Goal: Task Accomplishment & Management: Use online tool/utility

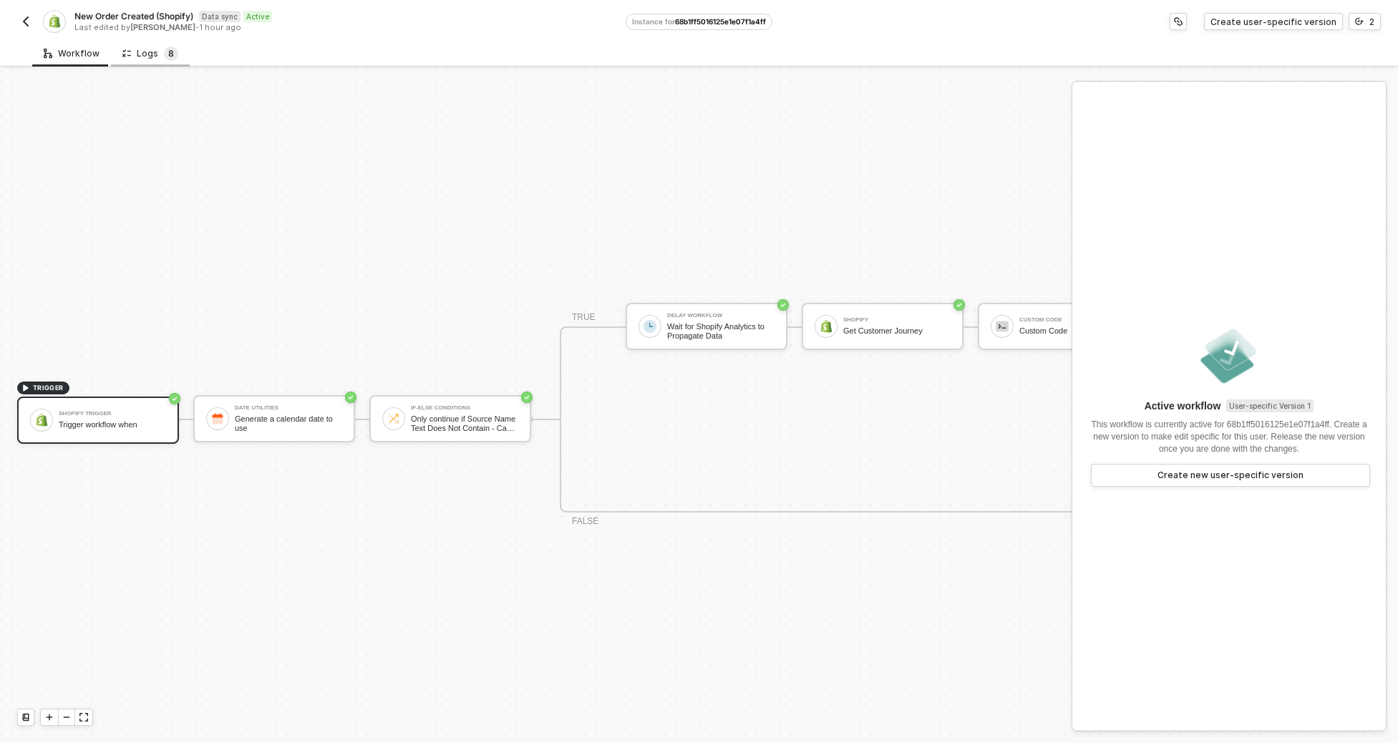
click at [168, 52] on span "8" at bounding box center [171, 53] width 6 height 11
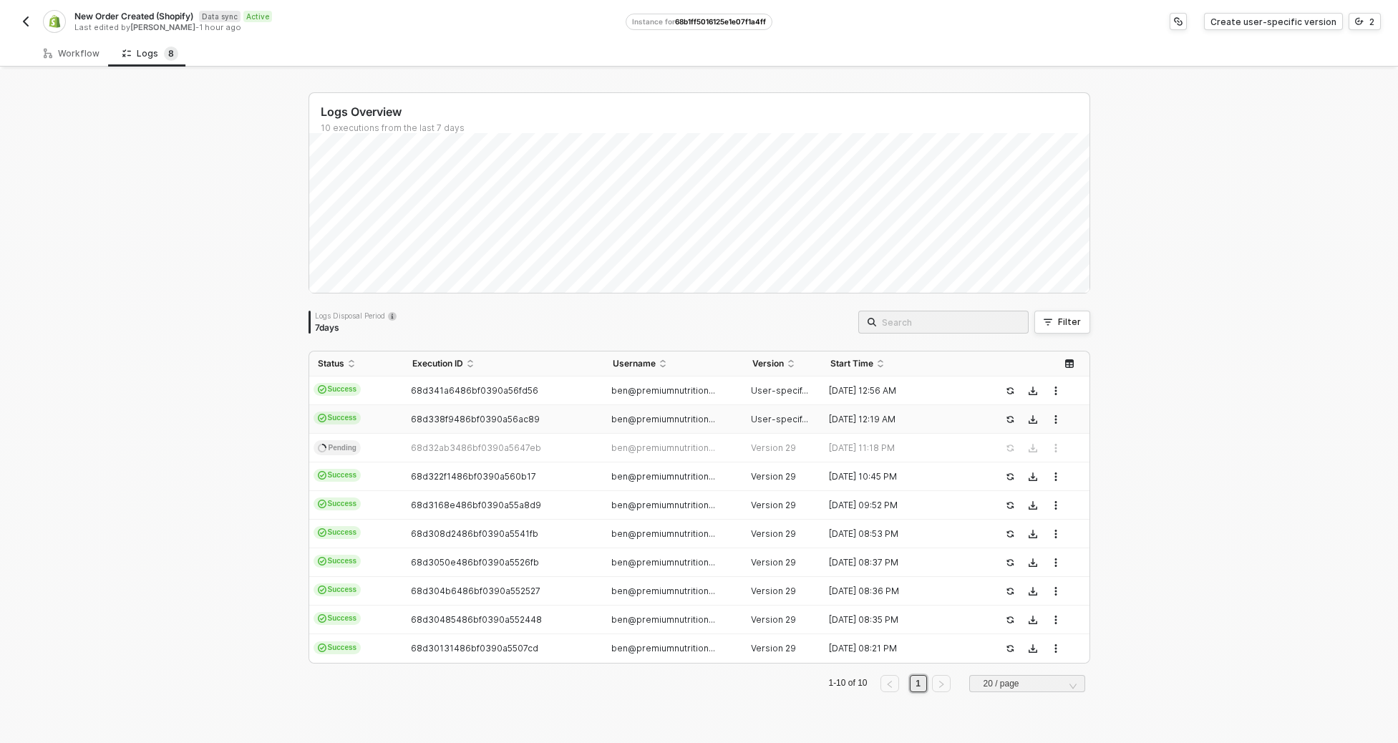
click at [891, 423] on div "[DATE] 12:19 AM" at bounding box center [900, 419] width 156 height 11
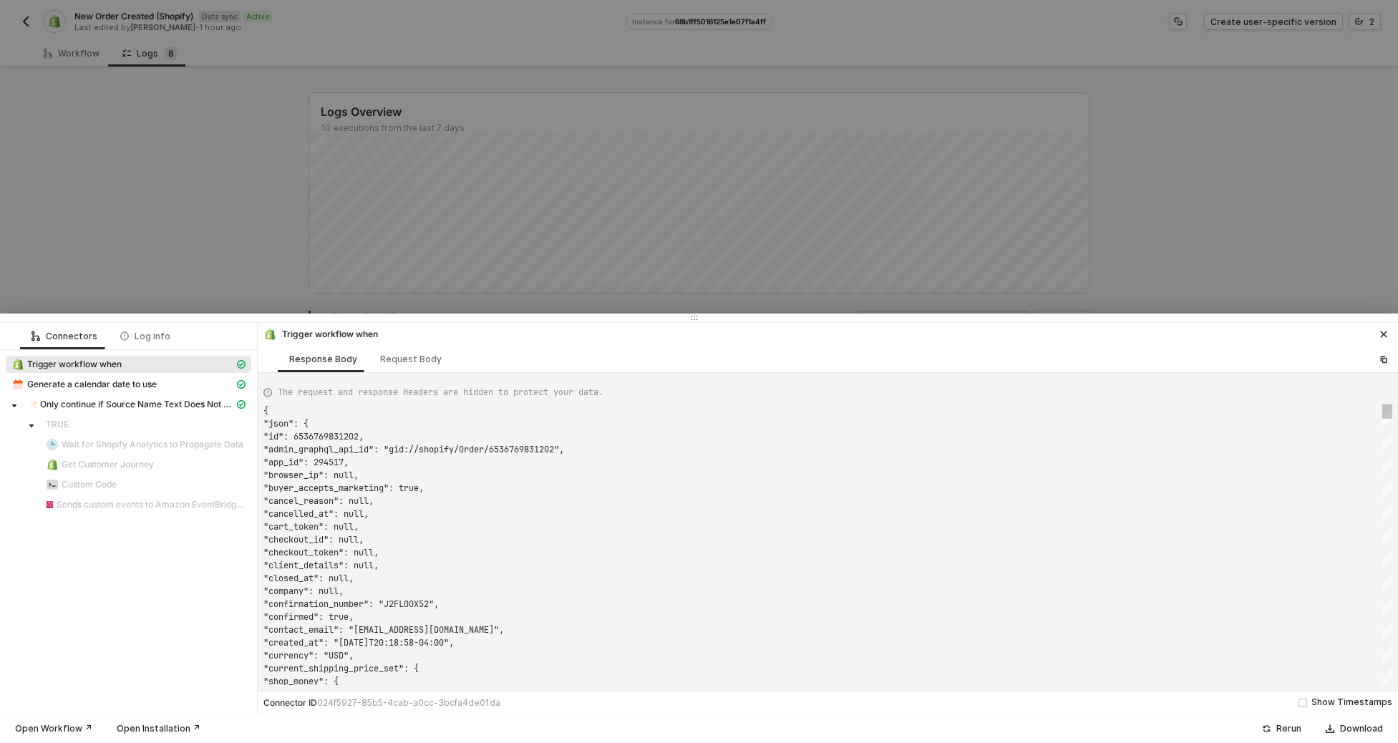
scroll to position [129, 0]
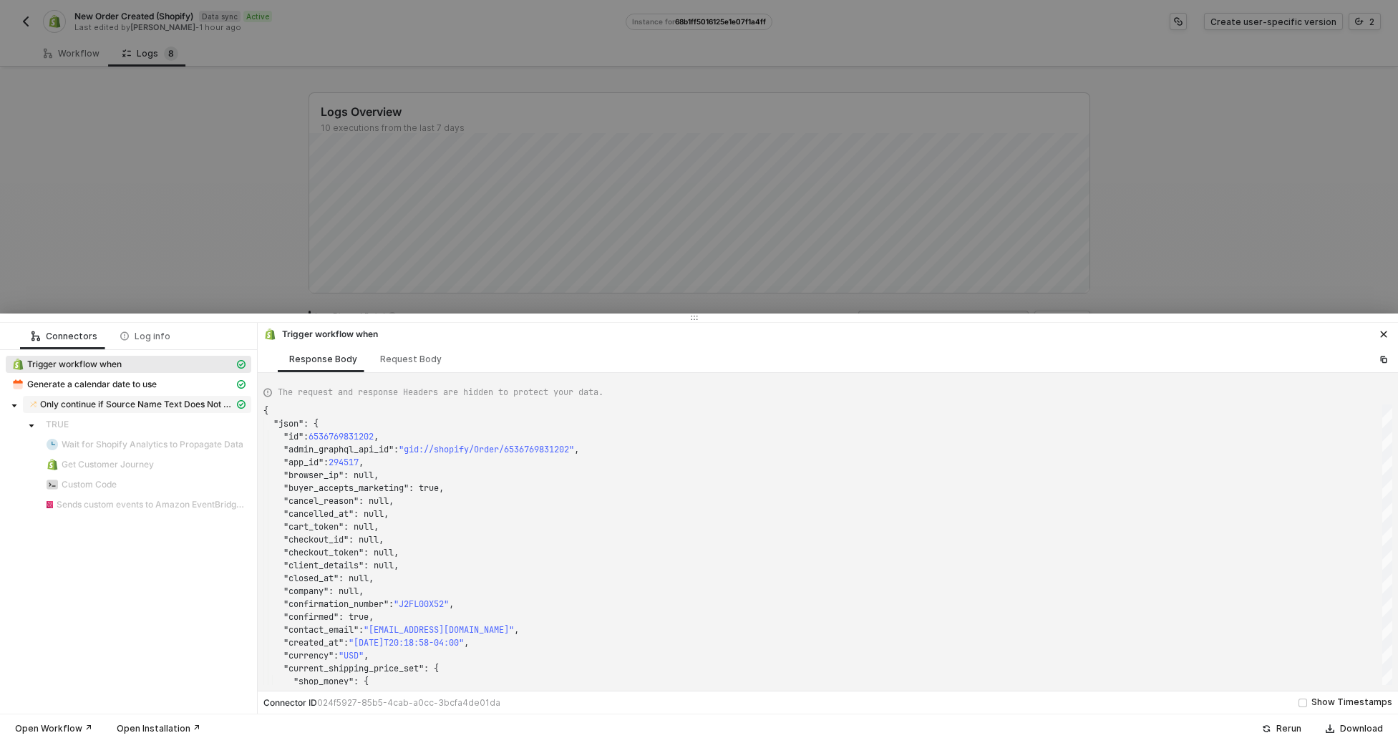
click at [125, 406] on span "Only continue if Source Name Text Does Not Contain - Case Sensitive pos" at bounding box center [137, 404] width 194 height 11
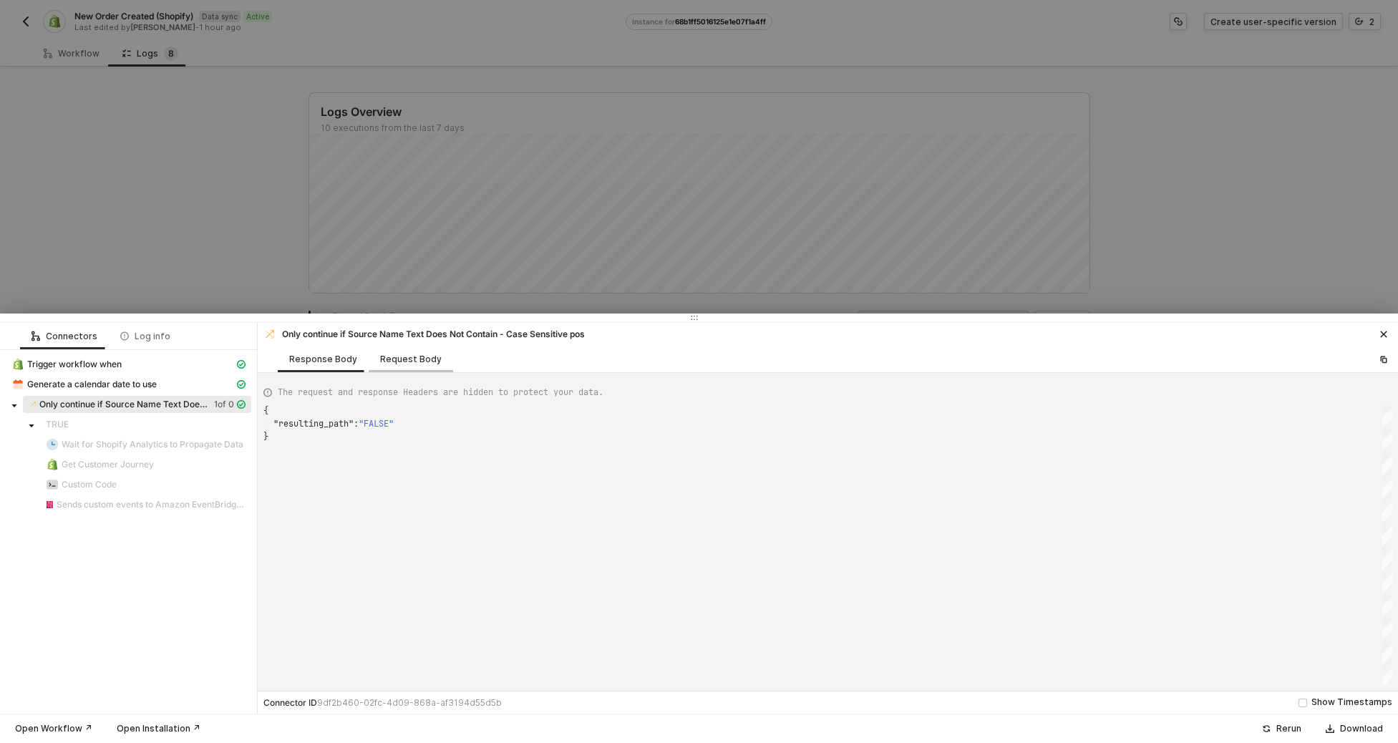
click at [369, 357] on div "Request Body" at bounding box center [411, 359] width 84 height 26
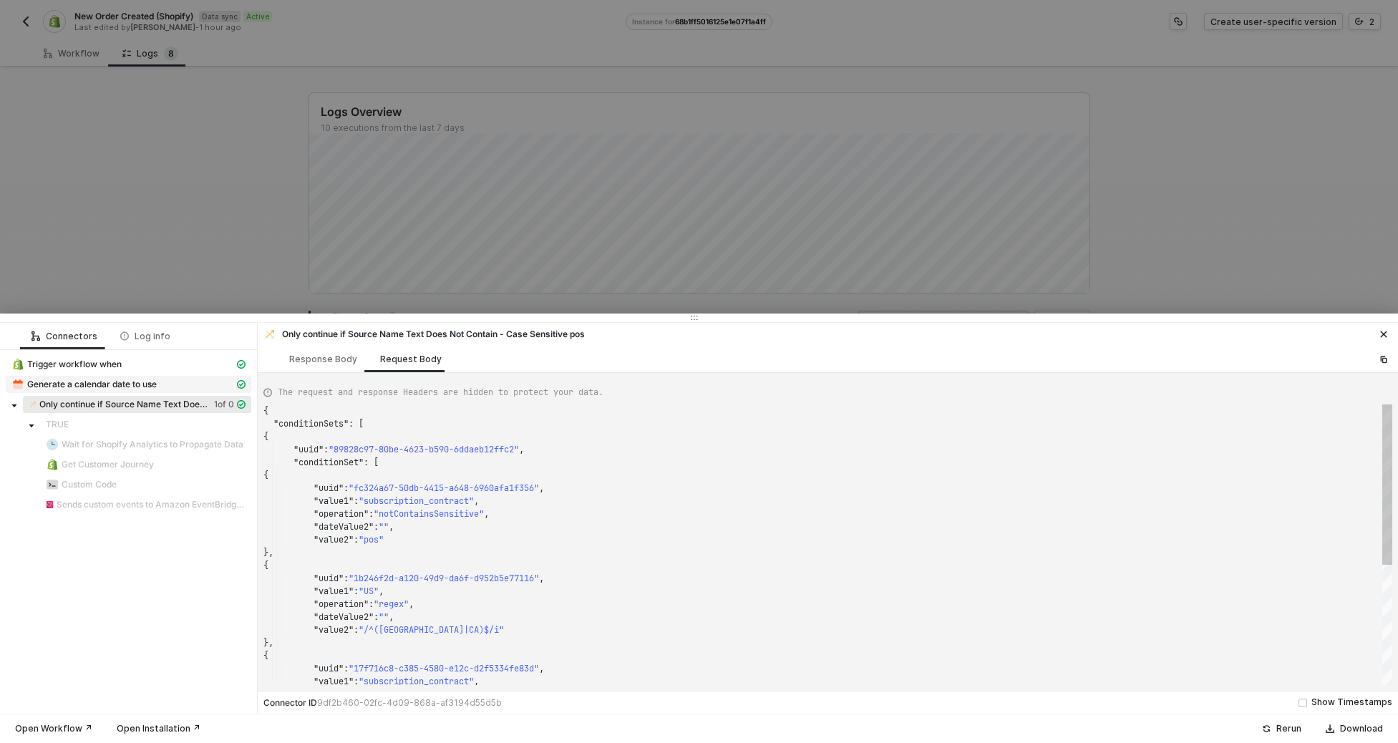
click at [137, 388] on span "Generate a calendar date to use" at bounding box center [92, 384] width 130 height 11
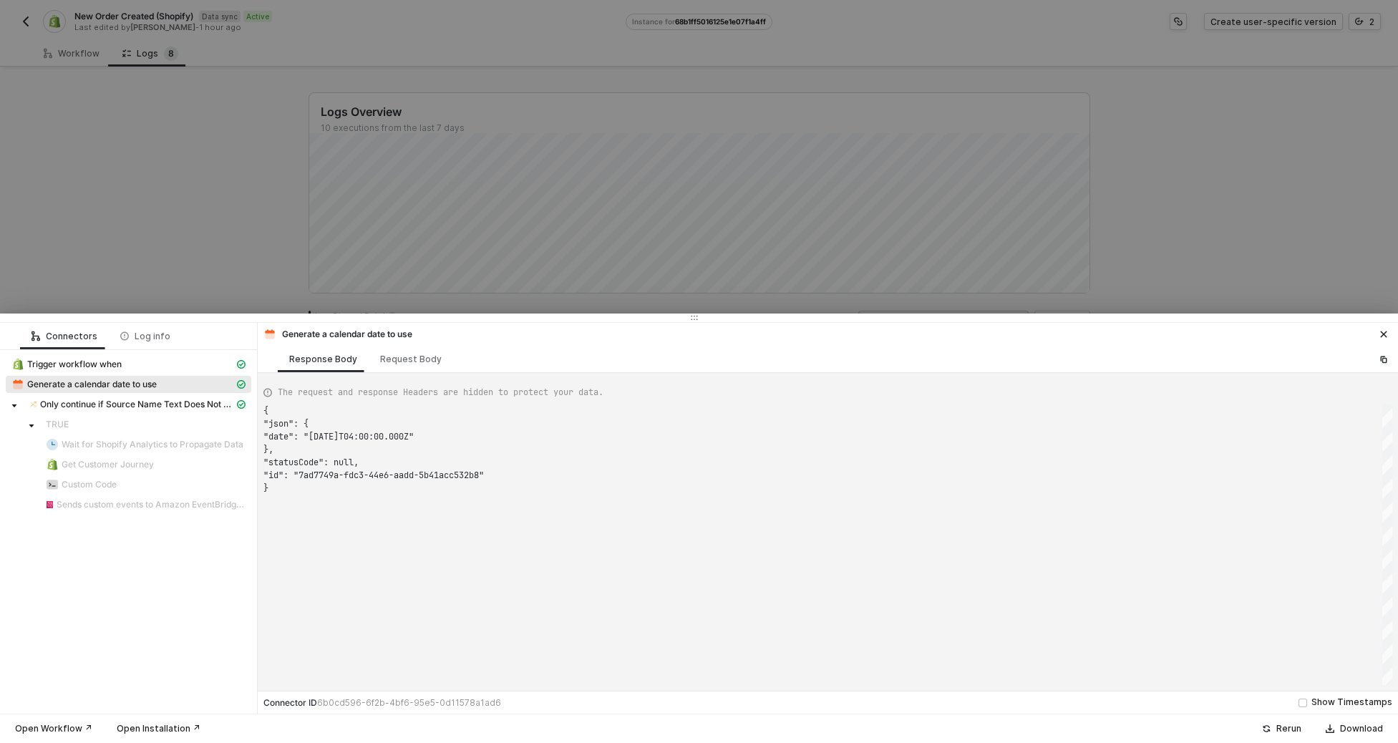
scroll to position [77, 0]
click at [216, 409] on span "Only continue if Source Name Text Does Not Contain - Case Sensitive pos" at bounding box center [137, 404] width 194 height 11
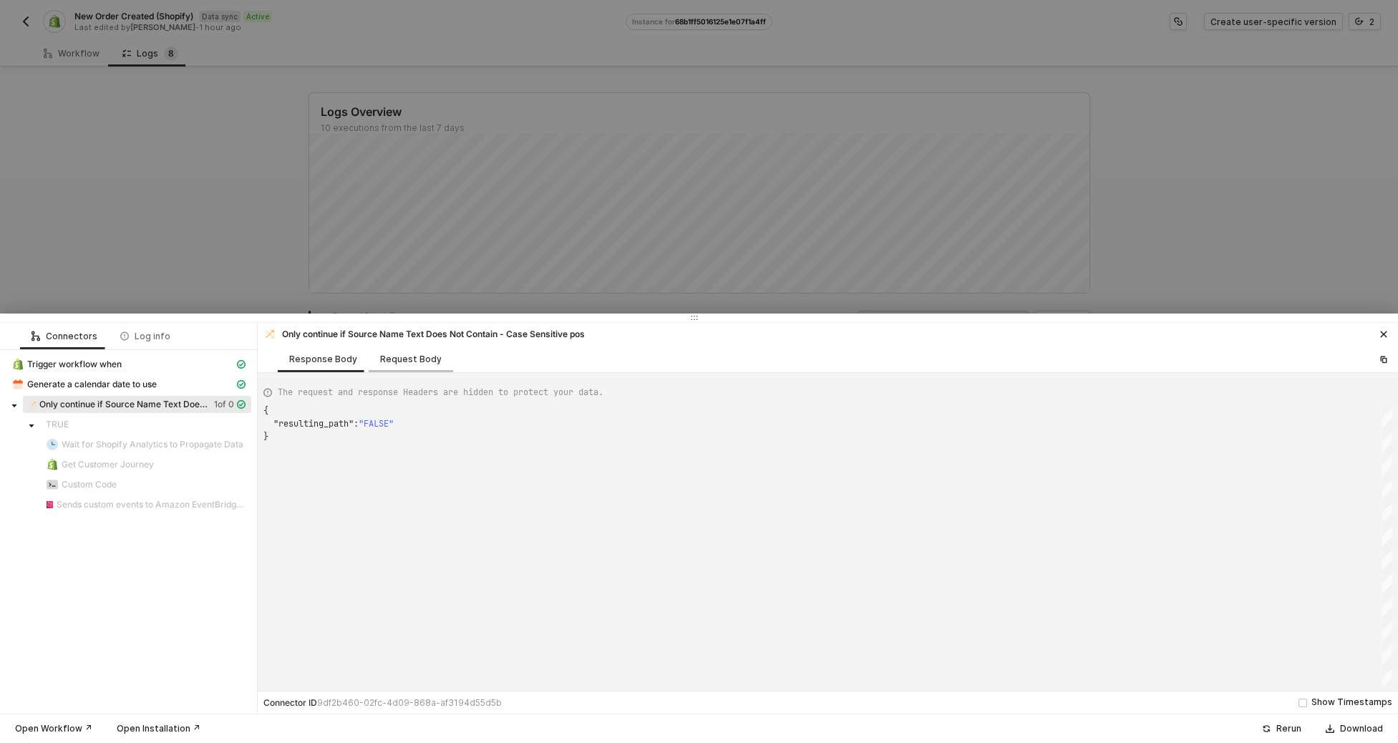
click at [399, 363] on div "Request Body" at bounding box center [411, 359] width 62 height 11
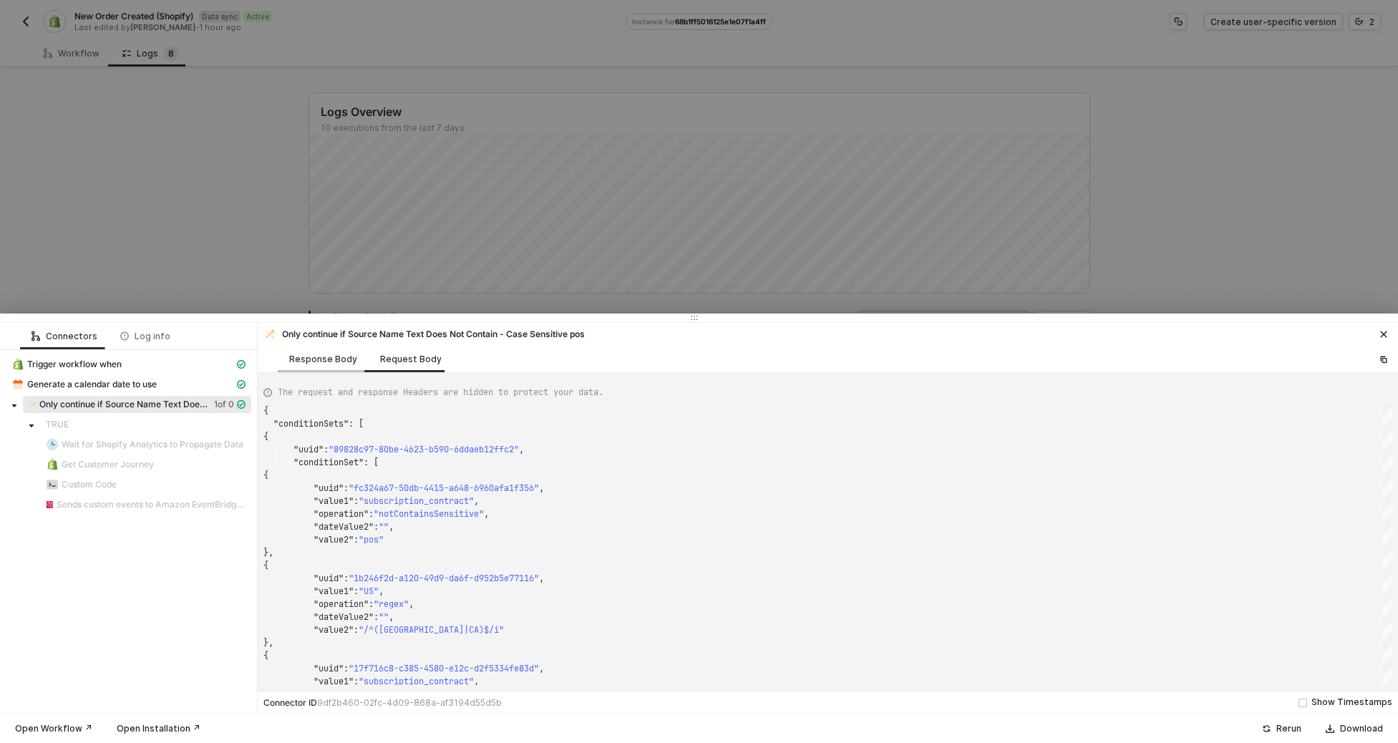
click at [332, 369] on div "Response Body" at bounding box center [323, 359] width 91 height 26
type textarea "{ "resulting_path": "FALSE" }"
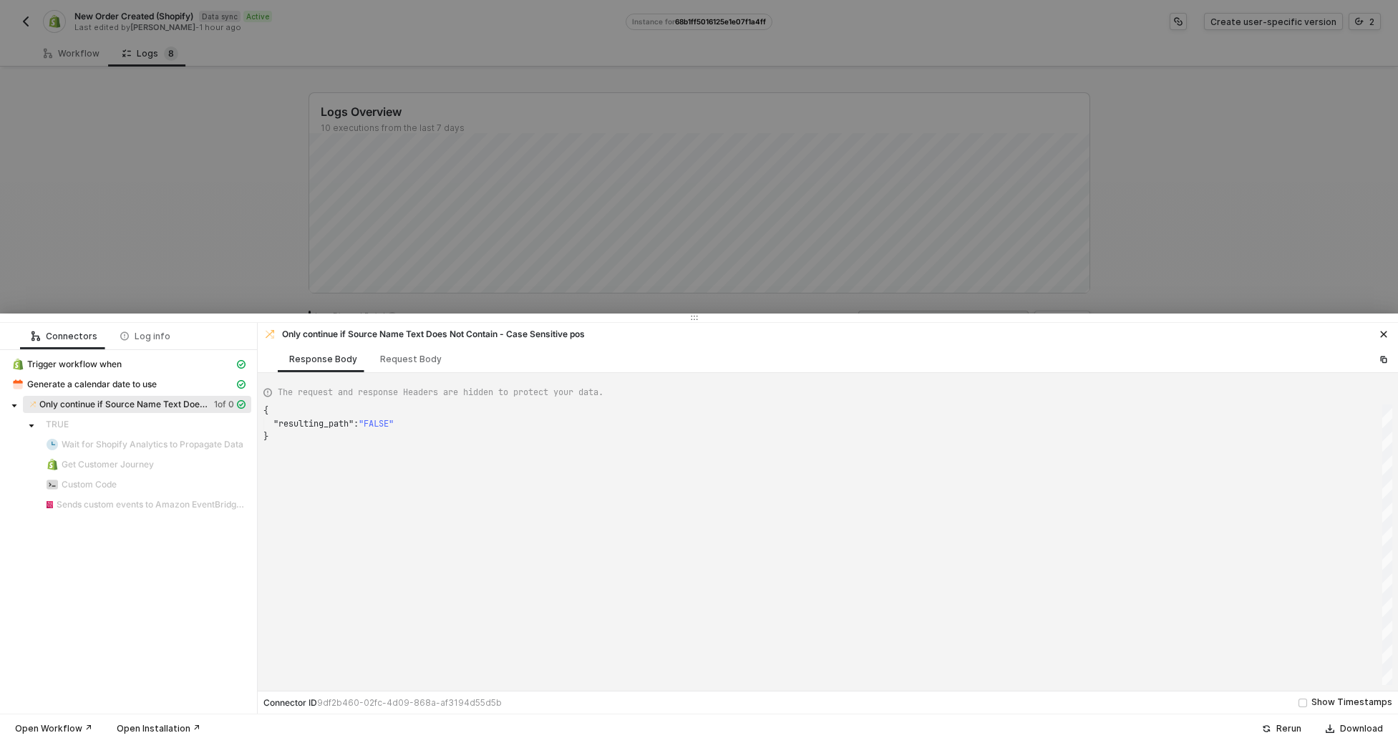
click at [261, 220] on div at bounding box center [699, 371] width 1398 height 743
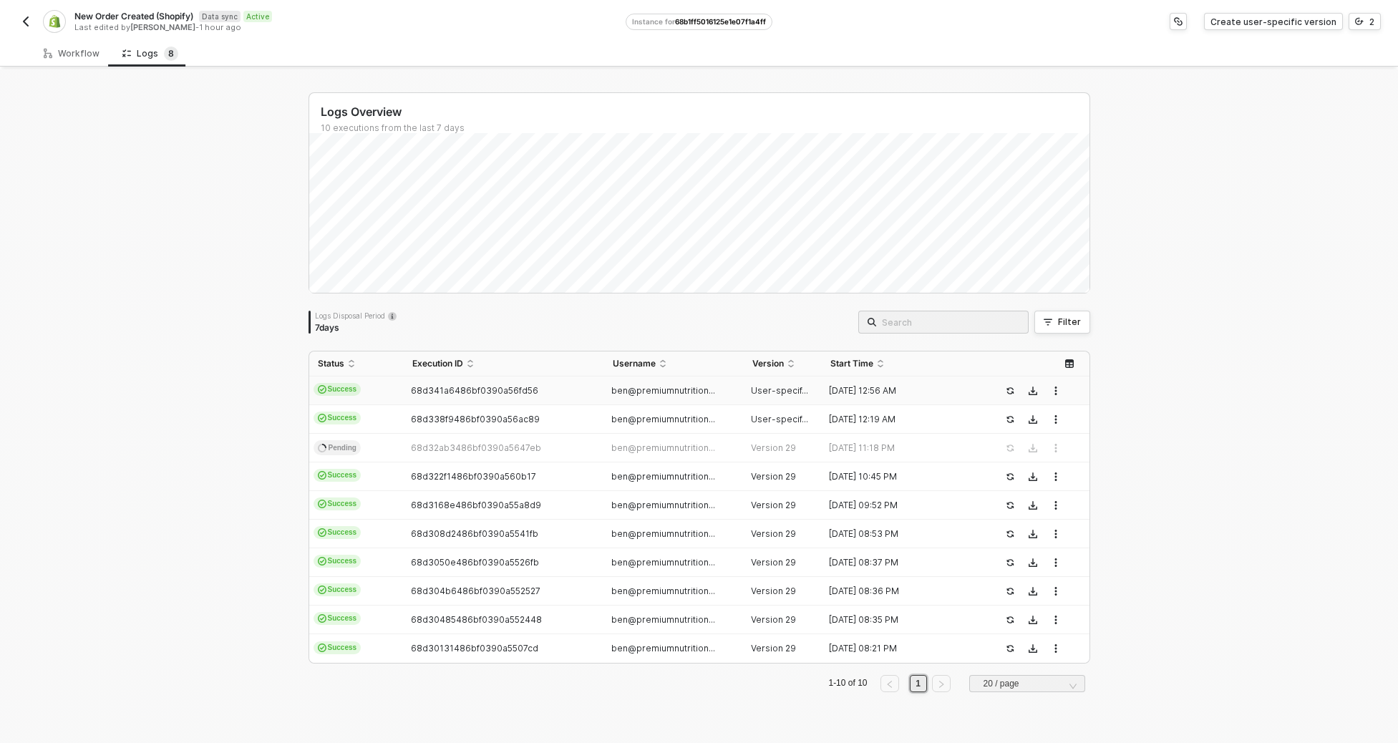
click at [467, 387] on span "68d341a6486bf0390a56fd56" at bounding box center [474, 390] width 127 height 11
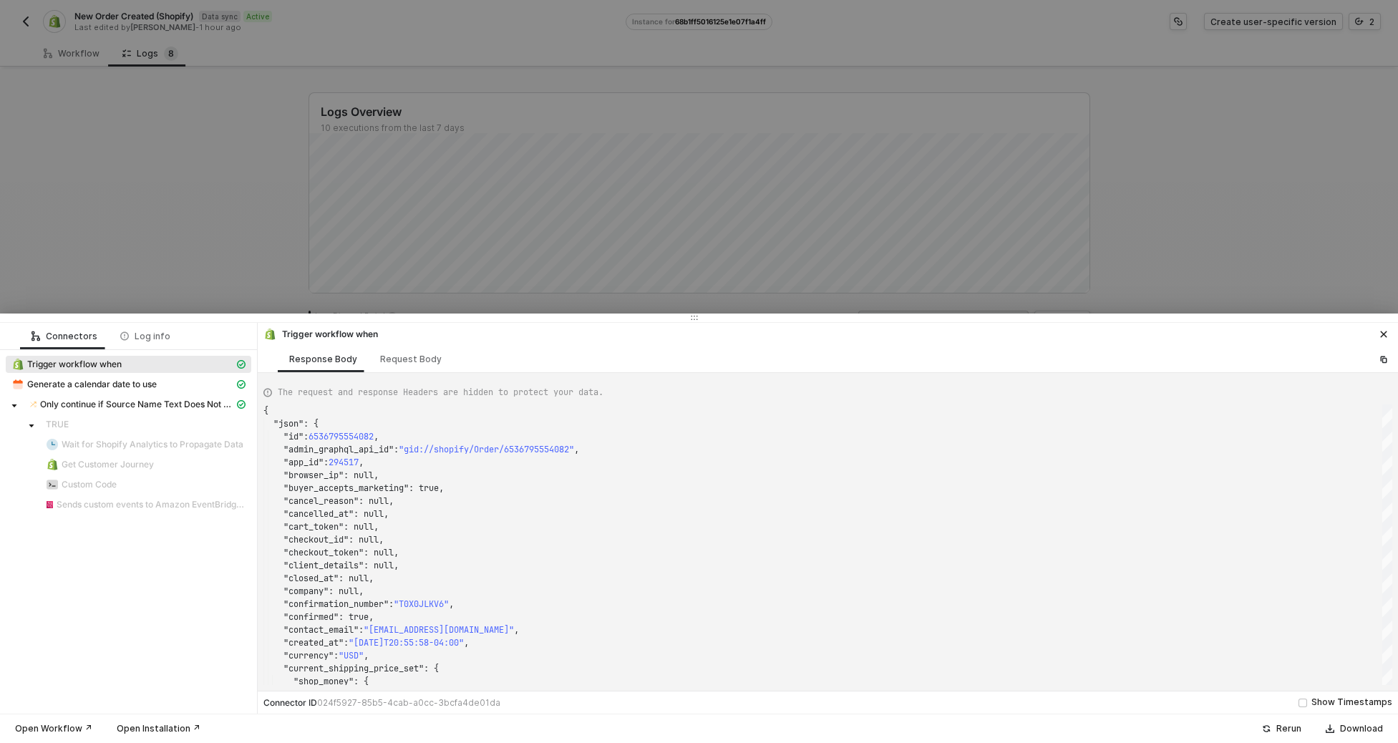
drag, startPoint x: 225, startPoint y: 416, endPoint x: 218, endPoint y: 407, distance: 11.7
click at [225, 416] on span "TRUE" at bounding box center [145, 424] width 211 height 17
click at [218, 407] on span "Only continue if Source Name Text Does Not Contain - Case Sensitive pos" at bounding box center [137, 404] width 194 height 11
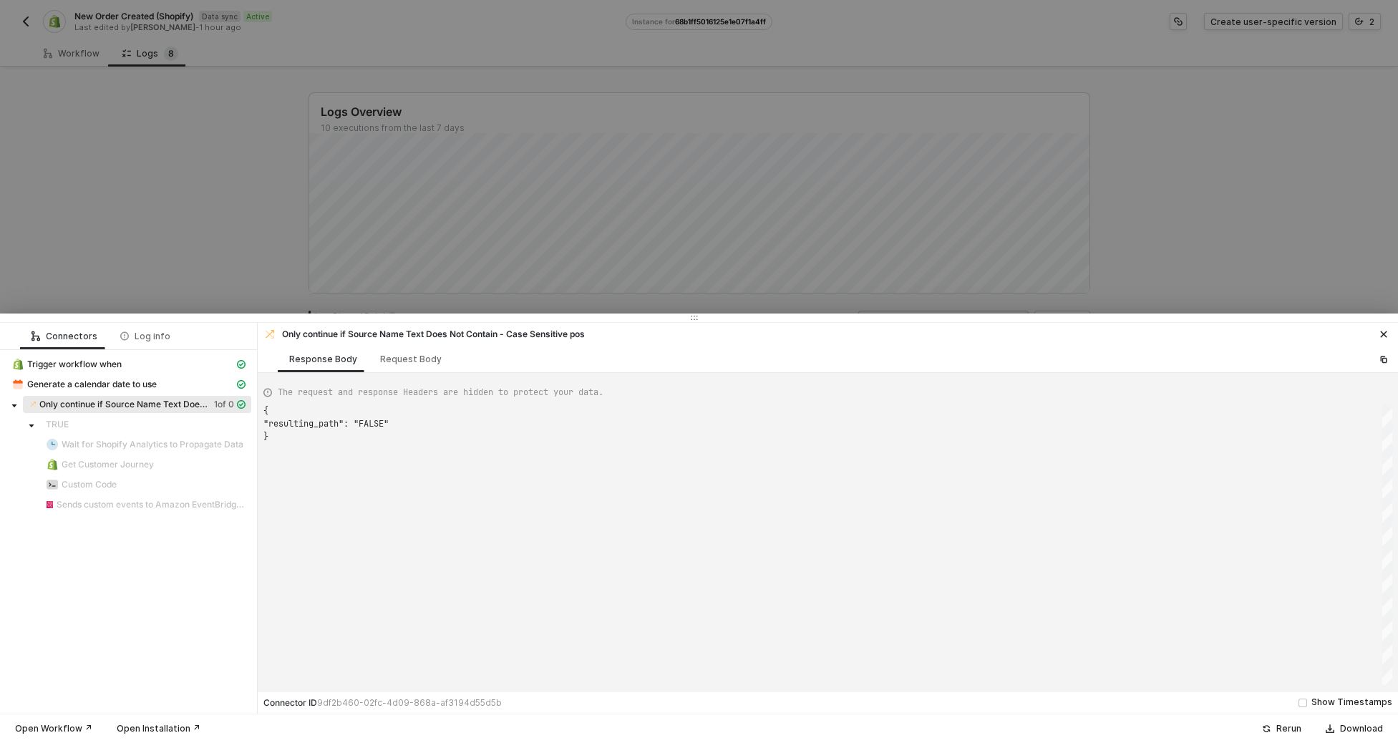
type textarea "{ "resulting_path": "FALSE" }"
drag, startPoint x: 442, startPoint y: 281, endPoint x: 601, endPoint y: 319, distance: 164.1
click at [442, 281] on div at bounding box center [699, 371] width 1398 height 743
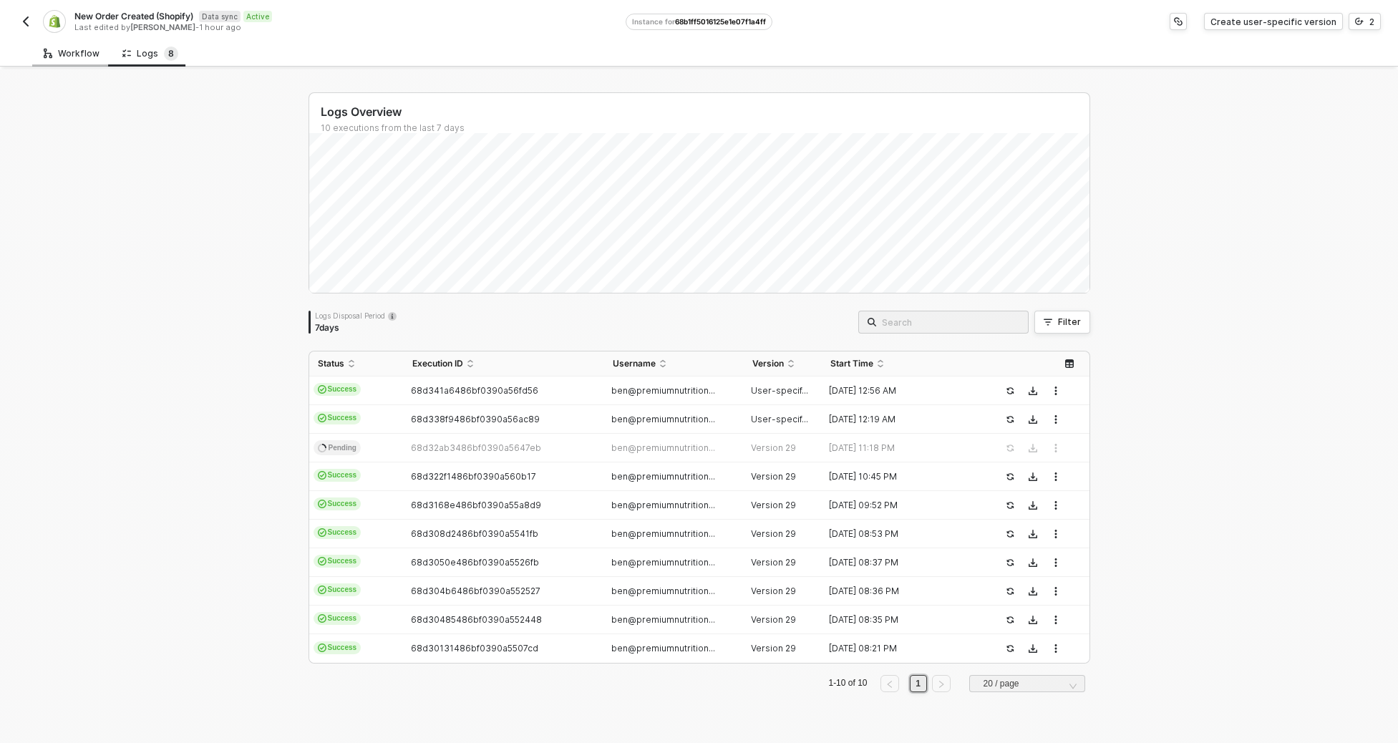
click at [82, 59] on div "Workflow" at bounding box center [71, 53] width 79 height 26
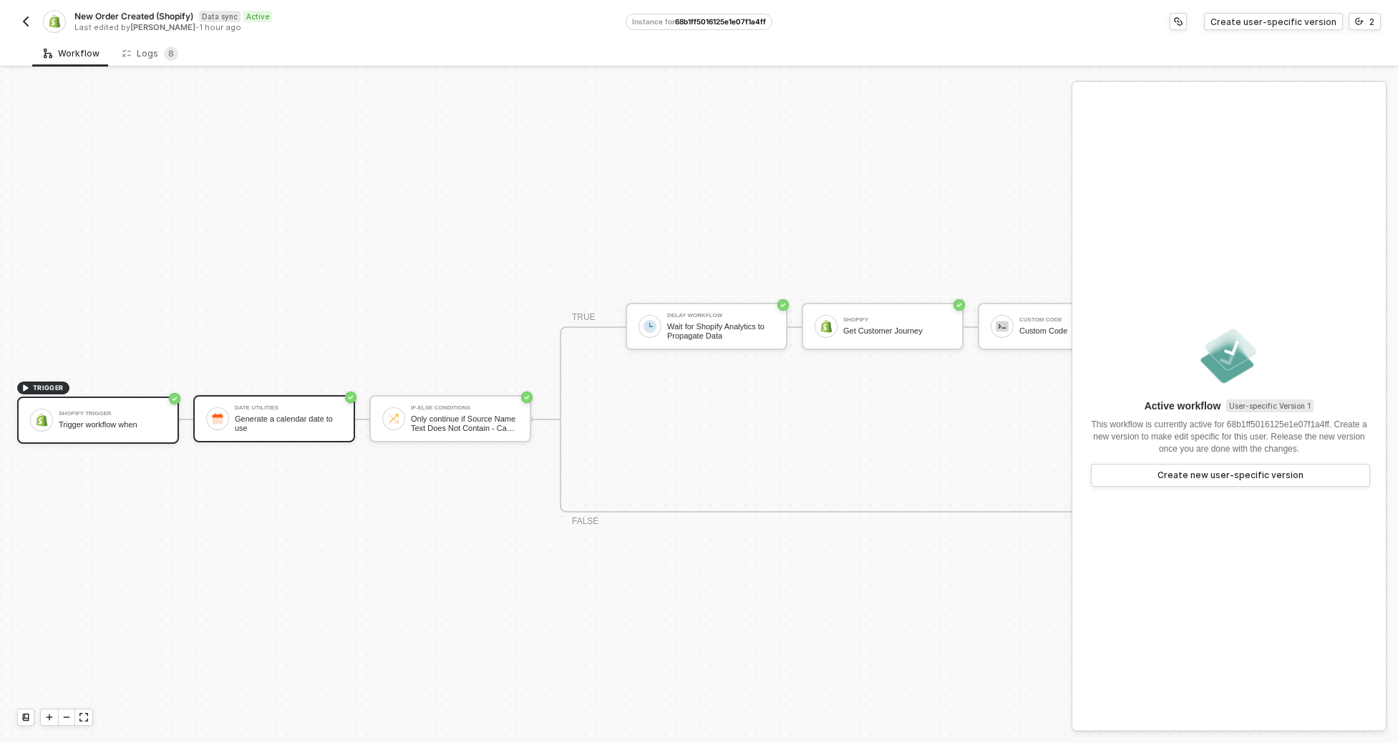
click at [268, 422] on div "Generate a calendar date to use" at bounding box center [288, 423] width 107 height 18
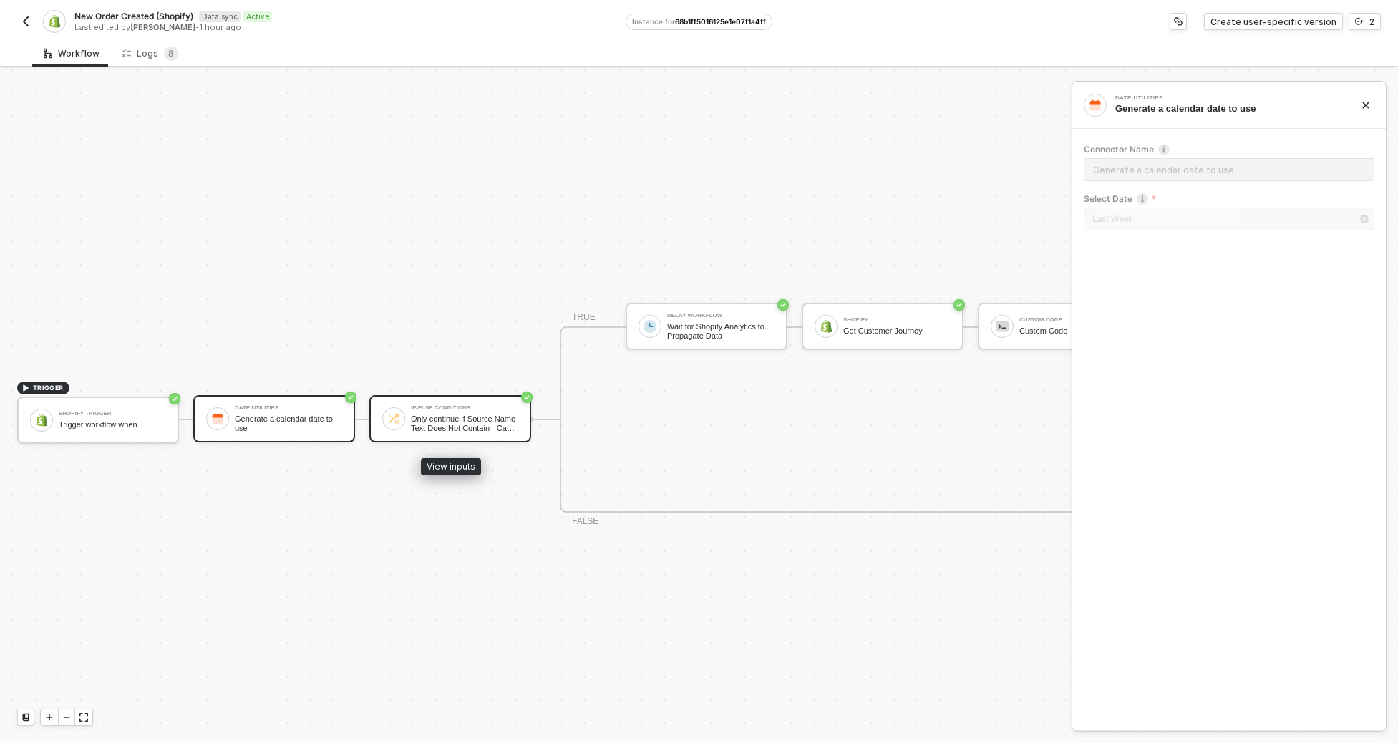
click at [510, 422] on div "Only continue if Source Name Text Does Not Contain - Case Sensitive pos" at bounding box center [464, 423] width 107 height 18
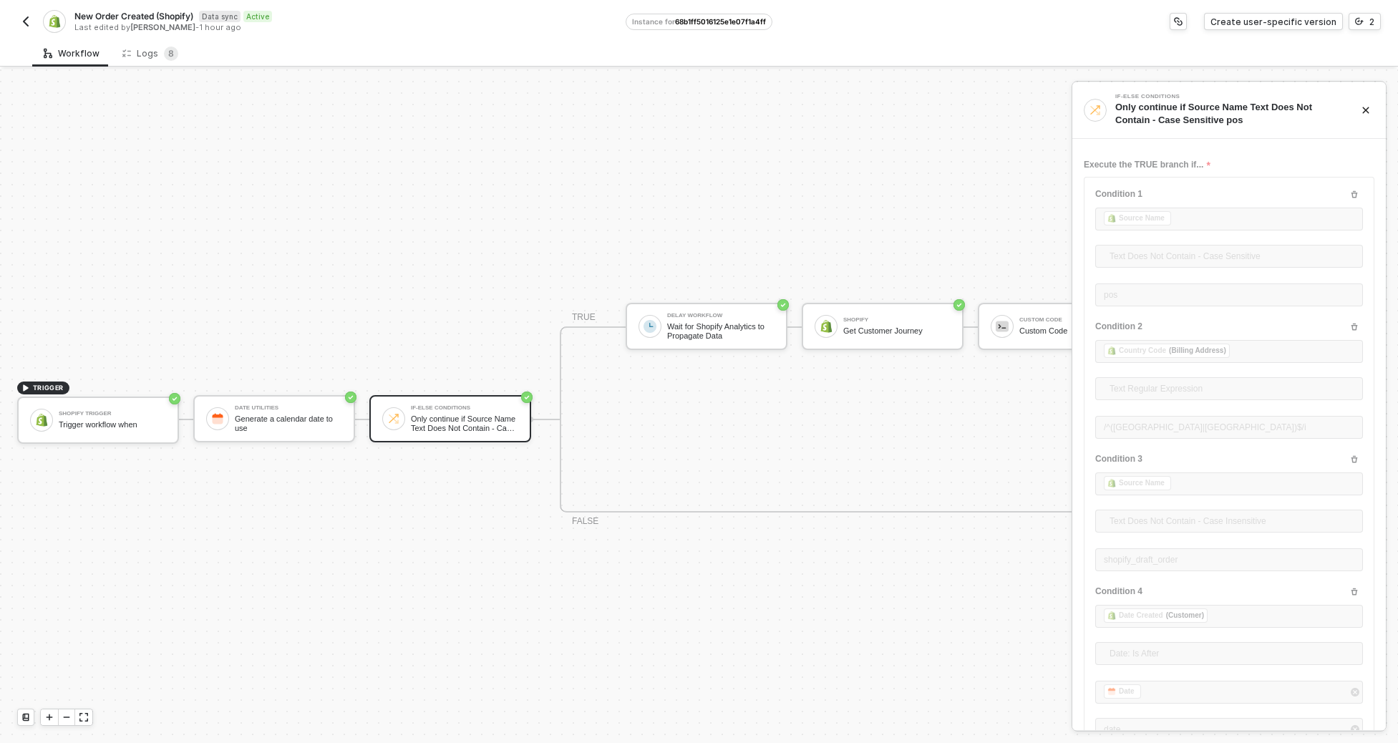
scroll to position [118, 0]
